Goal: Information Seeking & Learning: Learn about a topic

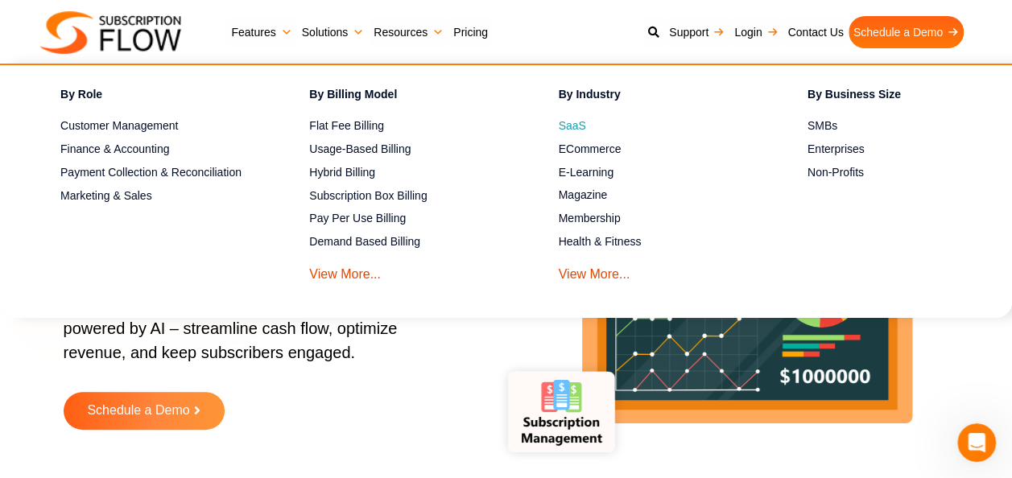
click at [581, 130] on span "SaaS" at bounding box center [572, 126] width 27 height 17
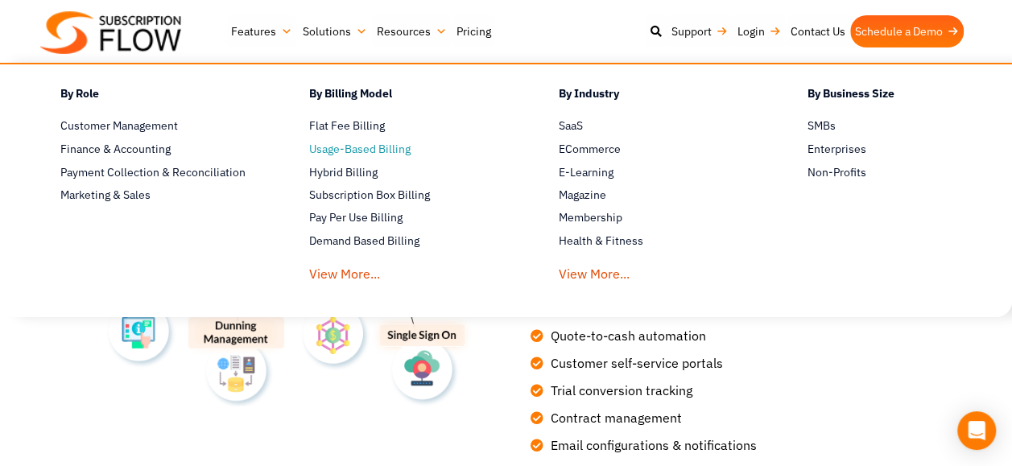
scroll to position [2007, 0]
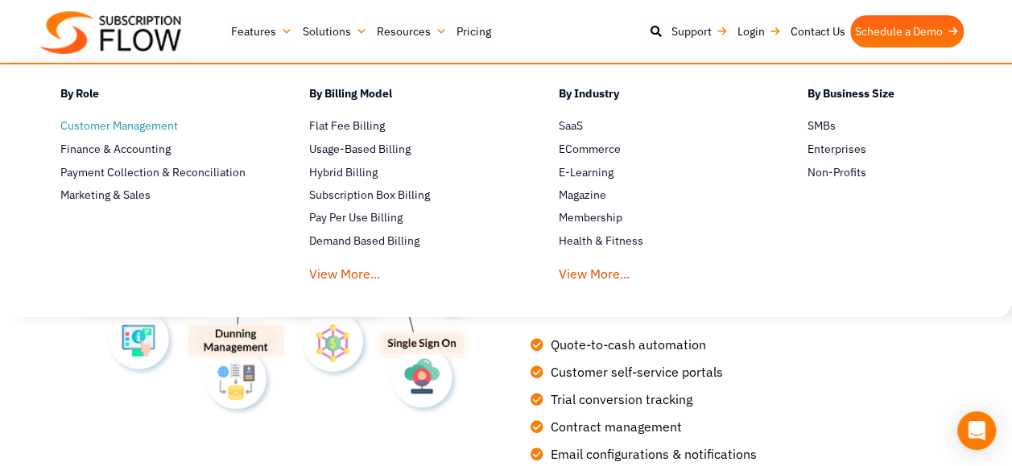
click at [127, 126] on span "Customer Management" at bounding box center [119, 126] width 118 height 17
